Goal: Obtain resource: Download file/media

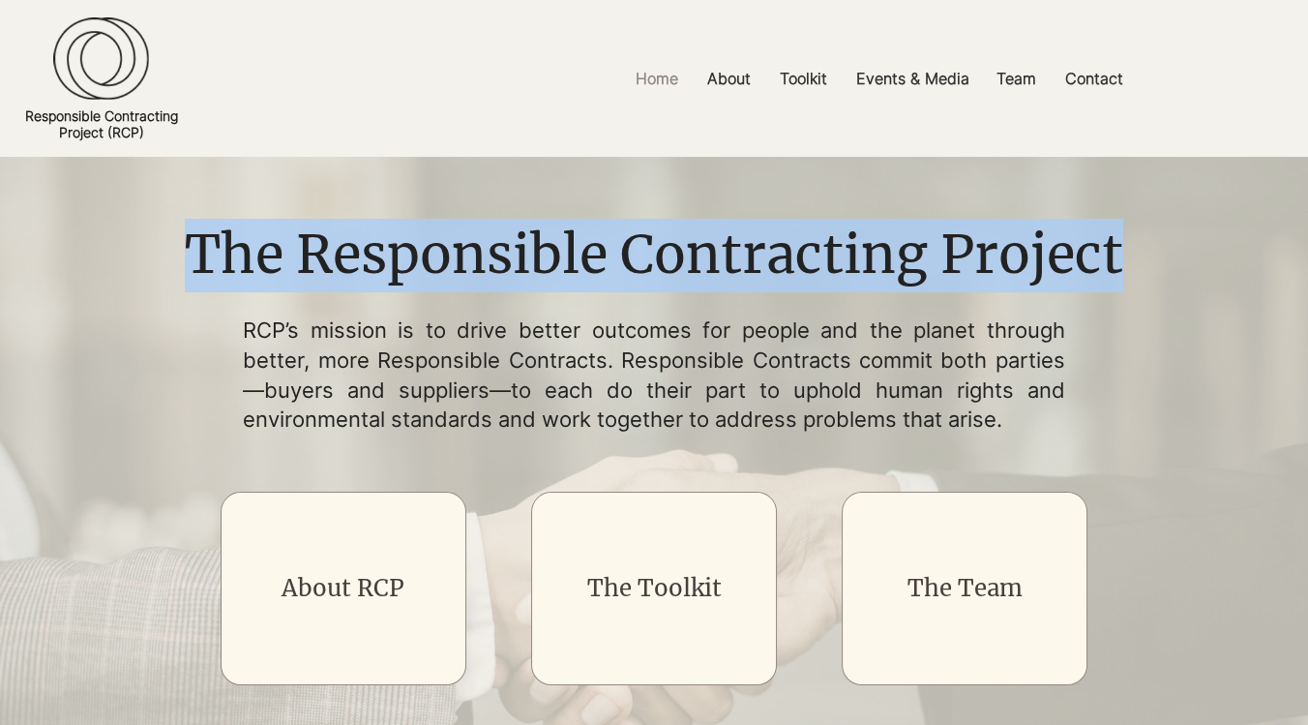
drag, startPoint x: 198, startPoint y: 244, endPoint x: 1123, endPoint y: 259, distance: 924.9
click at [1123, 259] on h1 "The Responsible Contracting Project" at bounding box center [653, 256] width 966 height 74
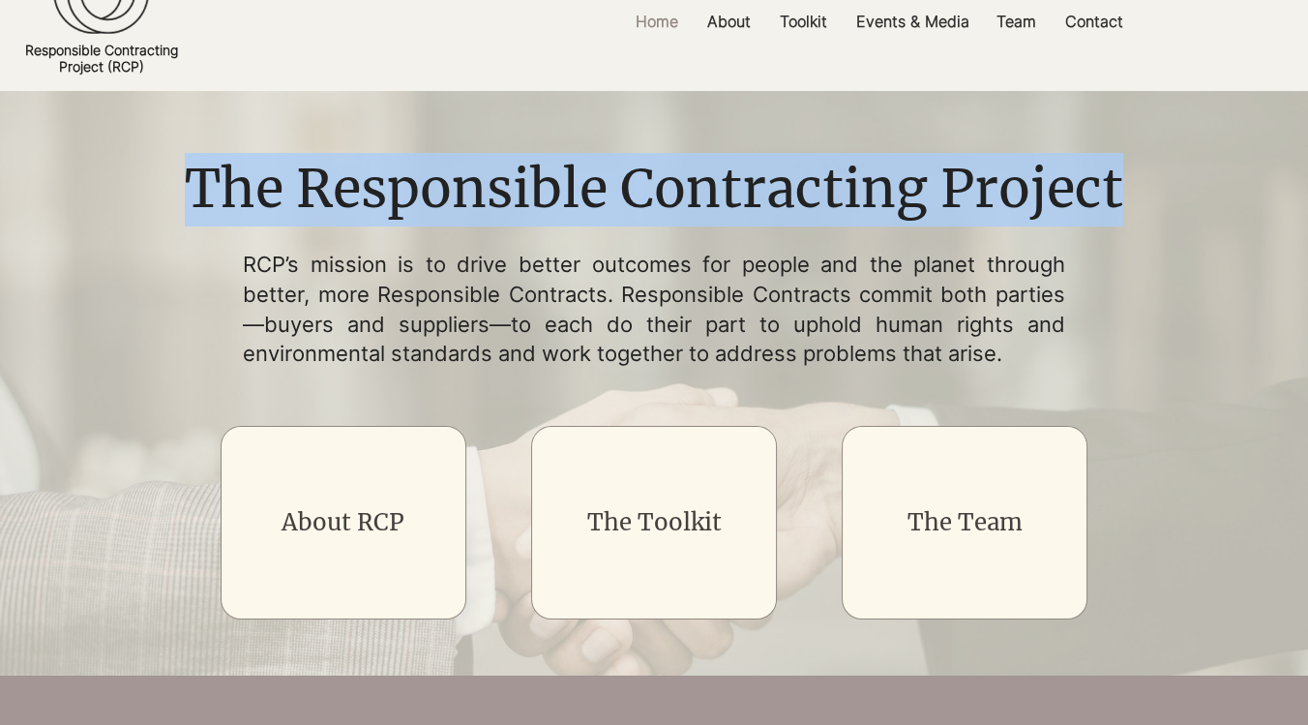
scroll to position [107, 0]
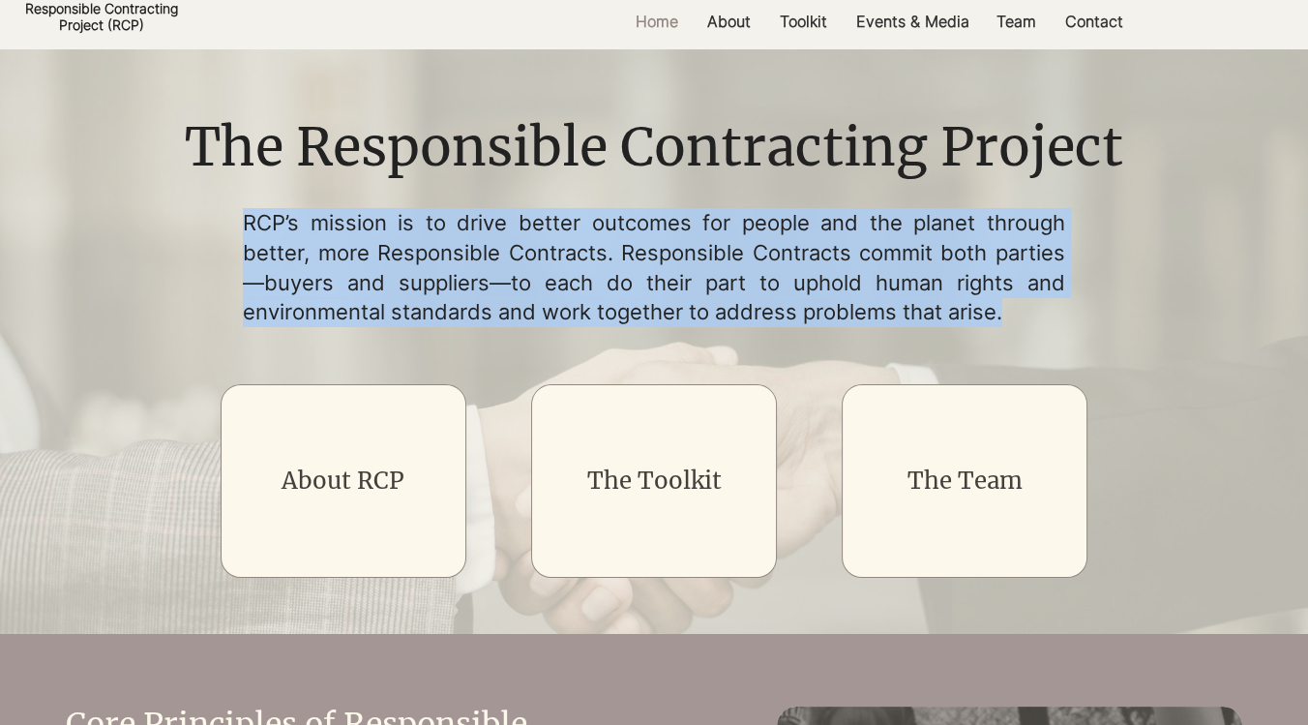
drag, startPoint x: 246, startPoint y: 213, endPoint x: 1031, endPoint y: 304, distance: 790.7
click at [1031, 304] on p "RCP’s mission is to drive better outcomes for people and the planet through bet…" at bounding box center [654, 267] width 822 height 119
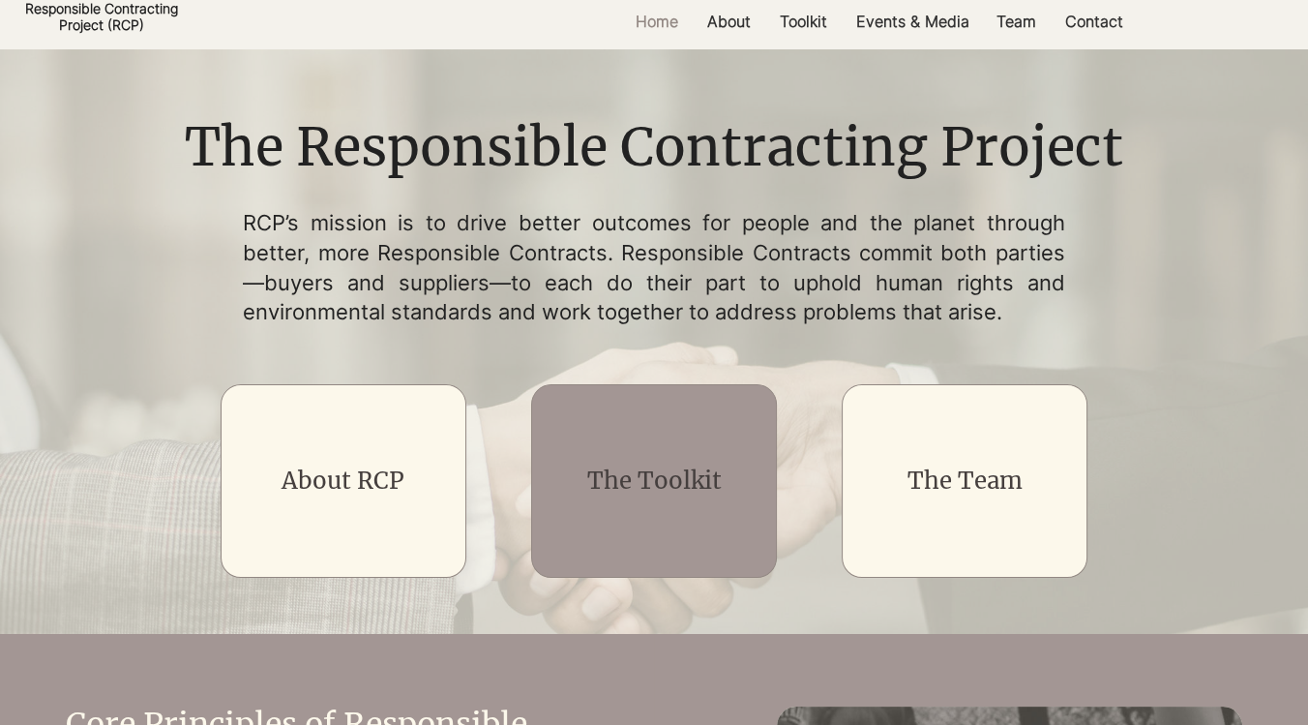
click at [640, 452] on div "main content" at bounding box center [654, 480] width 247 height 193
click at [644, 481] on link "The Toolkit" at bounding box center [653, 480] width 134 height 30
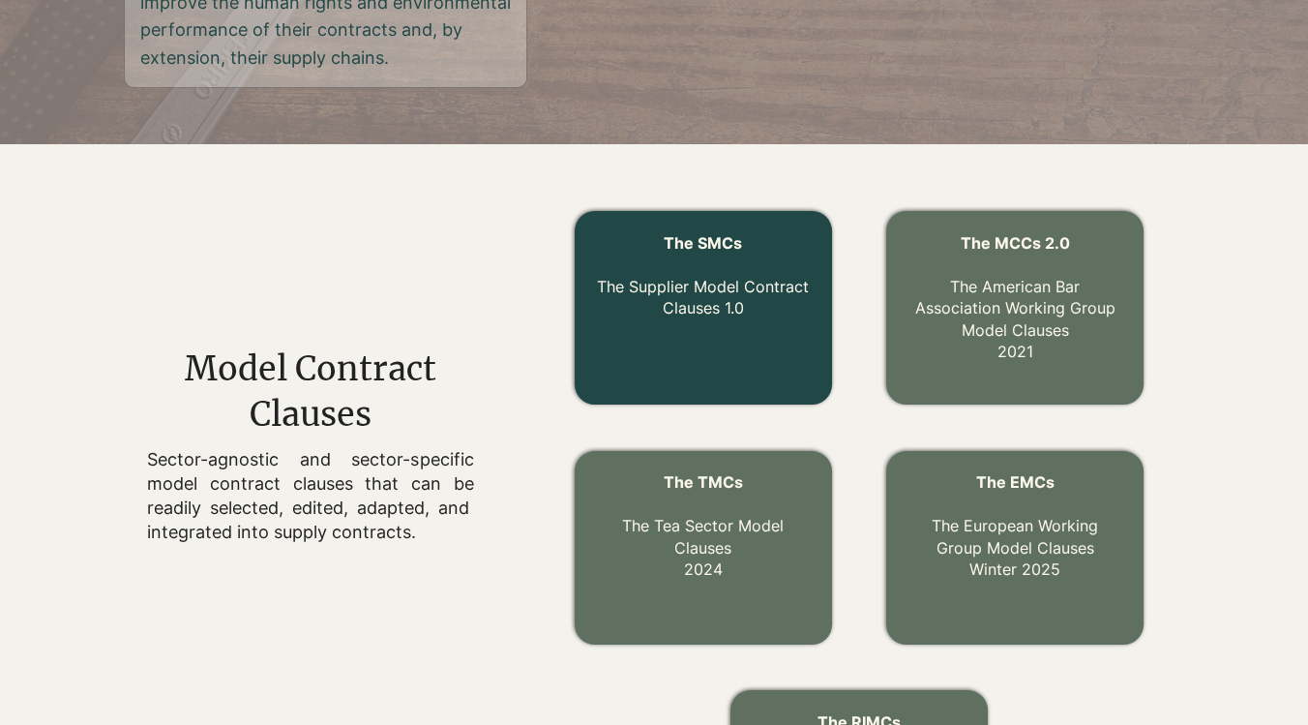
scroll to position [537, 0]
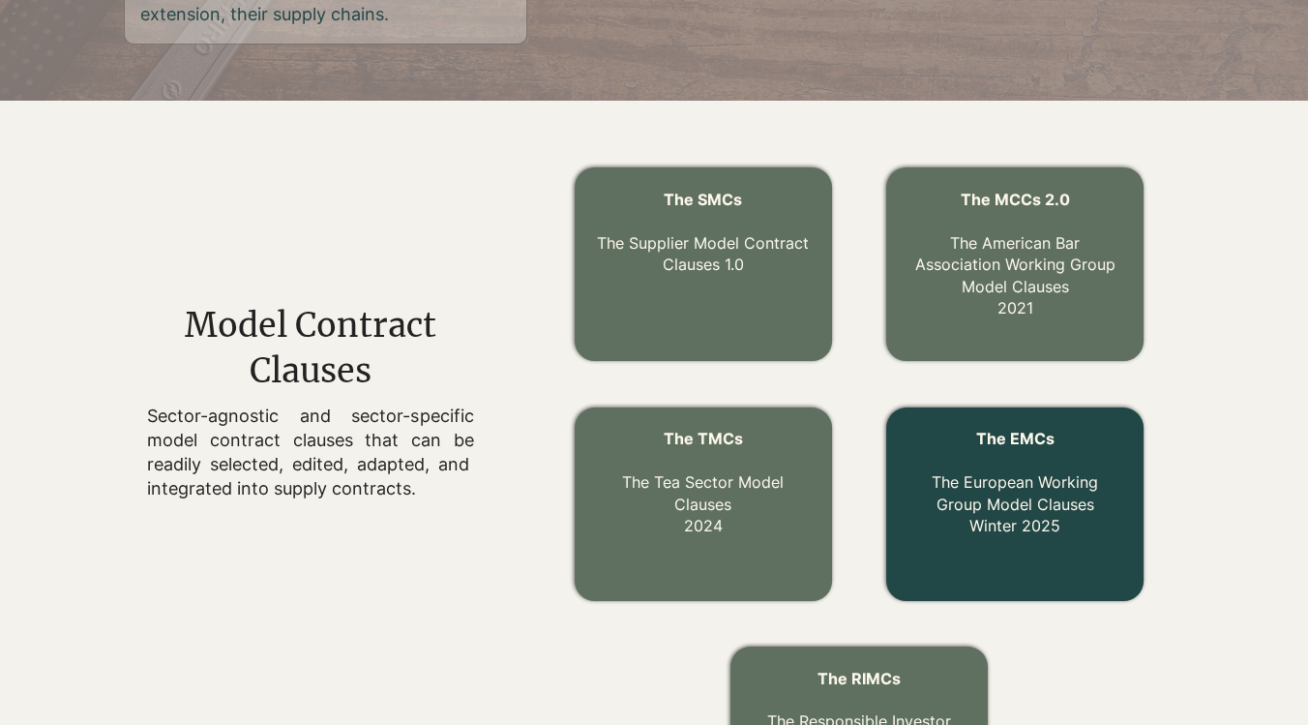
click at [976, 524] on link "The EMCs The European Working Group Model Clauses Winter 2025" at bounding box center [1015, 482] width 166 height 106
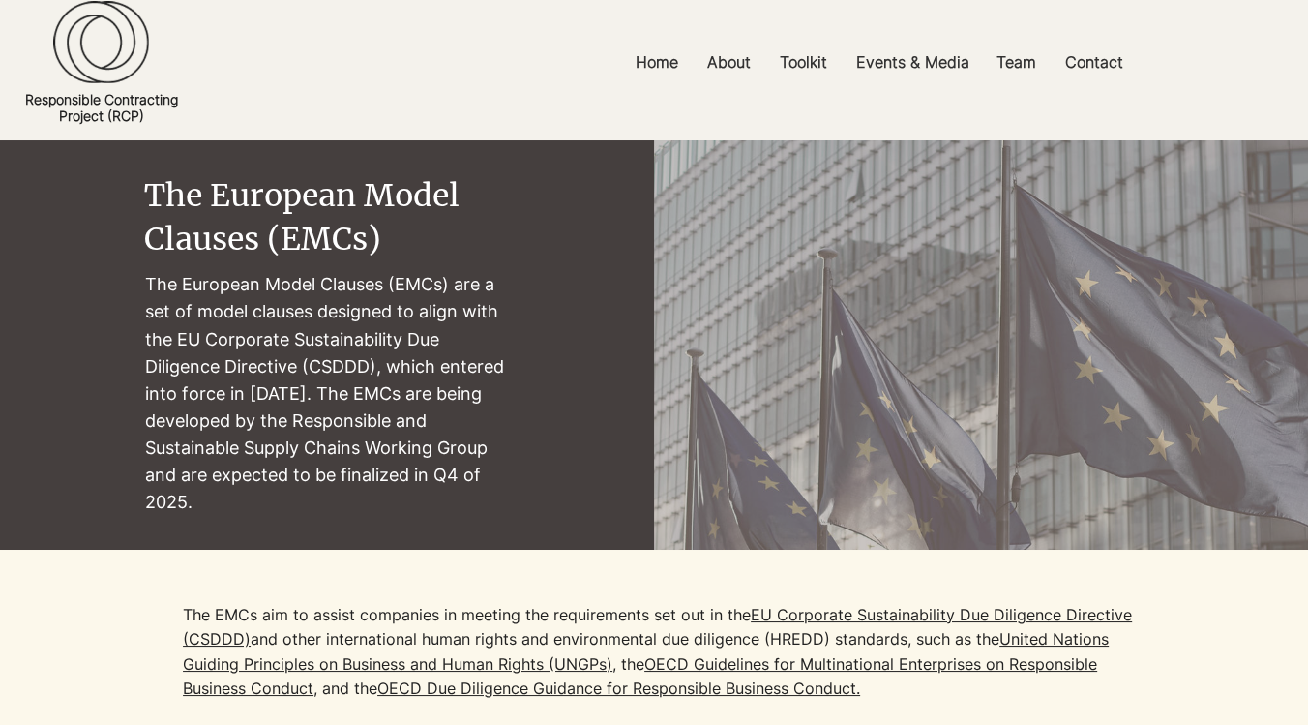
scroll to position [215, 0]
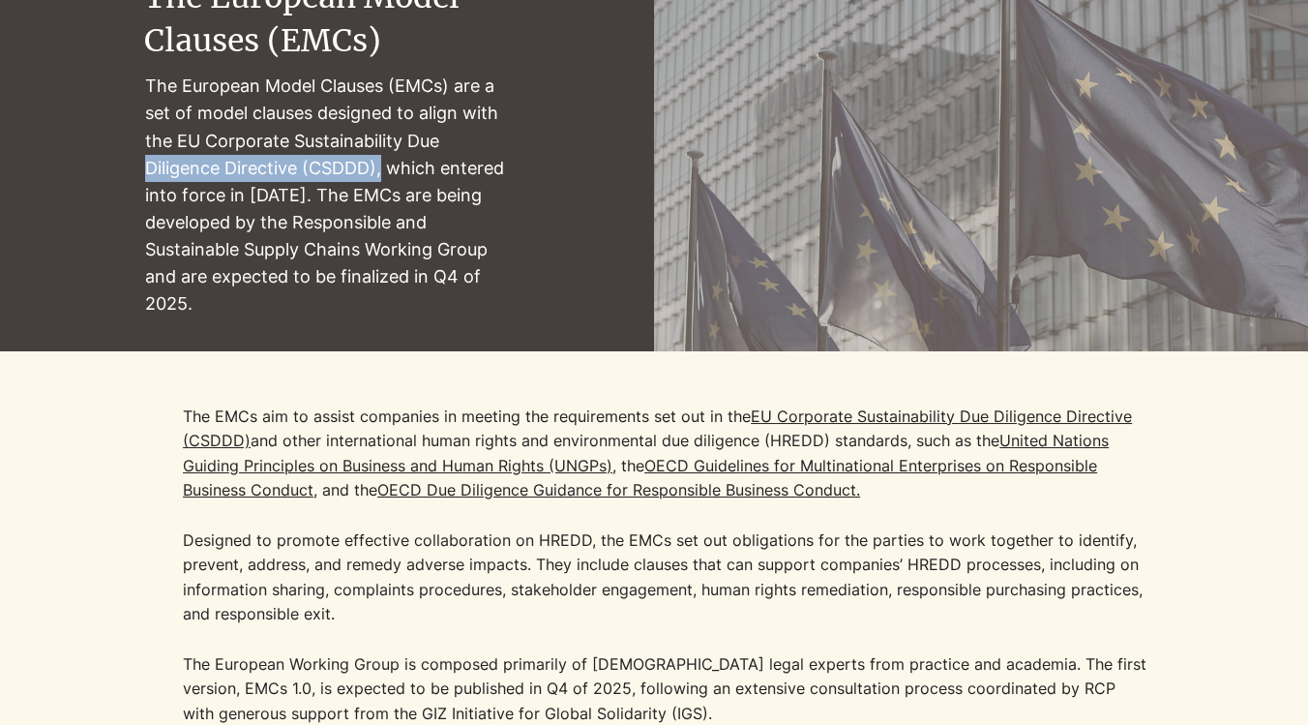
drag, startPoint x: 148, startPoint y: 165, endPoint x: 384, endPoint y: 167, distance: 236.0
click at [384, 167] on p "The European Model Clauses (EMCs) are a set of model clauses designed to align …" at bounding box center [328, 195] width 367 height 245
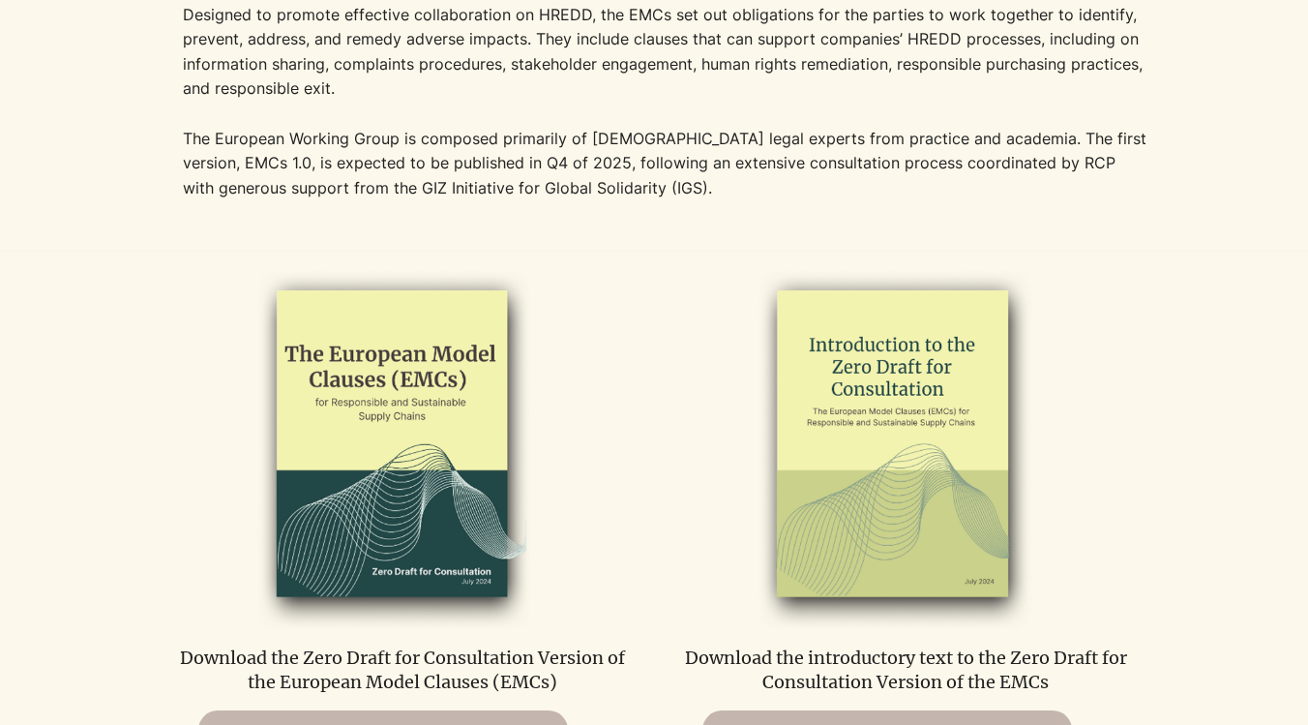
scroll to position [859, 0]
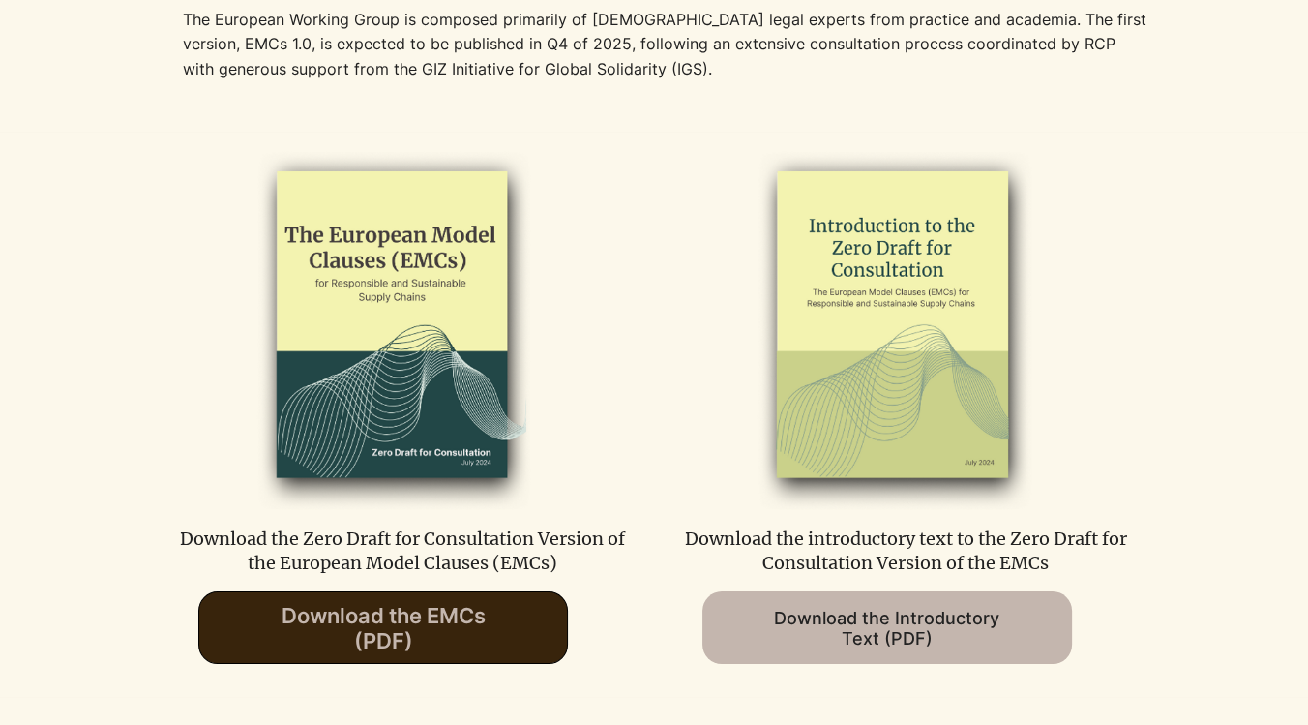
click at [401, 619] on span "Download the EMCs (PDF)" at bounding box center [383, 628] width 204 height 50
